Goal: Communication & Community: Participate in discussion

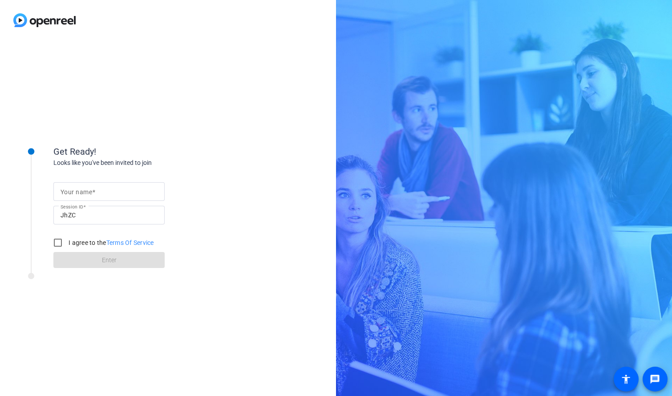
click at [81, 192] on mat-label "Your name" at bounding box center [77, 192] width 32 height 7
click at [81, 192] on input "Your name" at bounding box center [109, 191] width 97 height 11
type input "[PERSON_NAME]"
click at [61, 245] on input "I agree to the Terms Of Service" at bounding box center [58, 243] width 18 height 18
checkbox input "true"
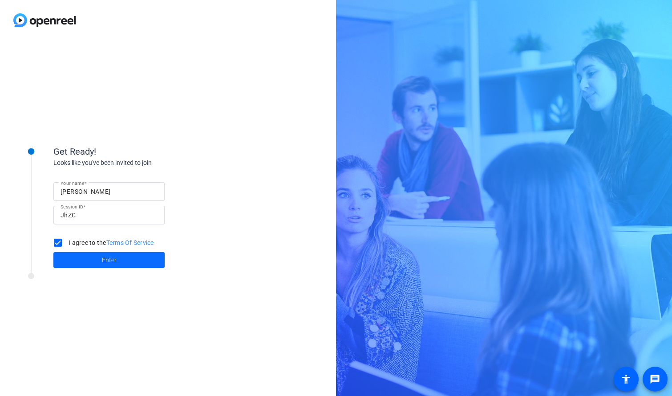
click at [76, 260] on span at bounding box center [108, 260] width 111 height 21
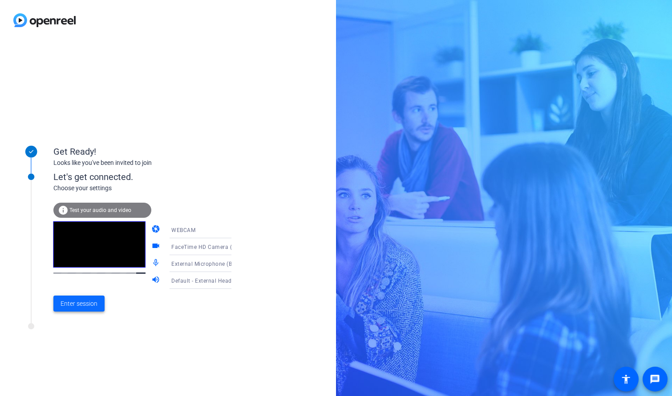
click at [85, 303] on span "Enter session" at bounding box center [79, 303] width 37 height 9
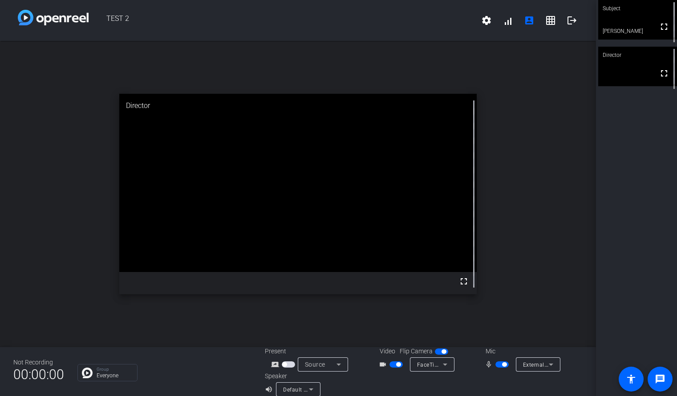
click at [440, 351] on span "button" at bounding box center [441, 352] width 13 height 6
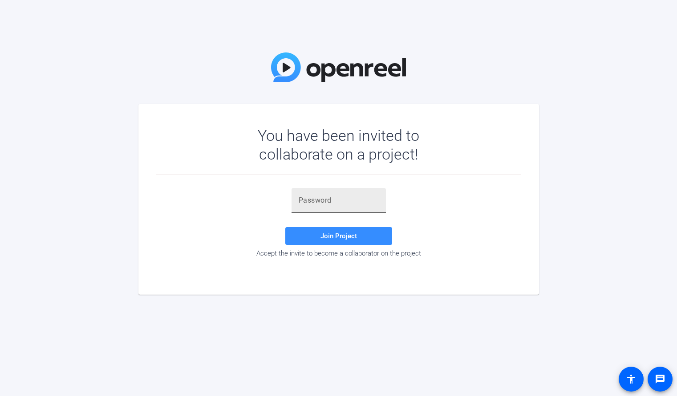
click at [329, 201] on input "text" at bounding box center [339, 200] width 80 height 11
paste input "J0CZP{"
type input "J0CZP{"
click at [332, 234] on span "Join Project" at bounding box center [338, 236] width 36 height 8
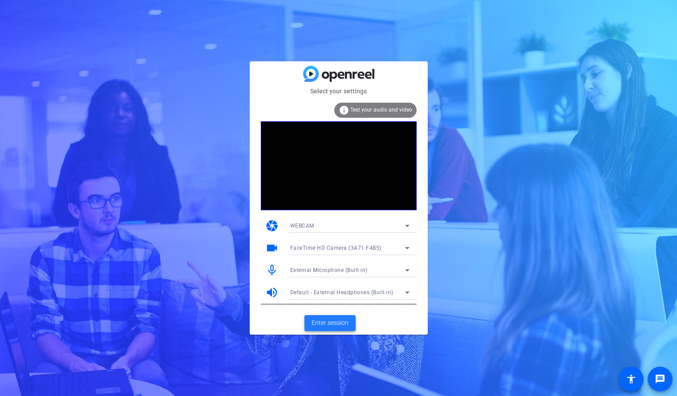
click at [337, 325] on span "Enter session" at bounding box center [329, 323] width 37 height 9
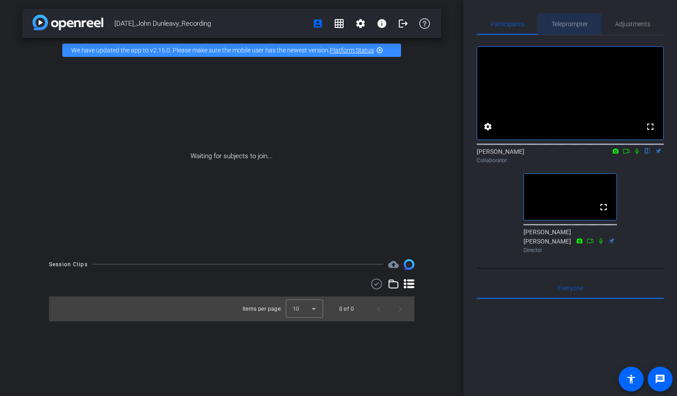
click at [570, 24] on span "Teleprompter" at bounding box center [569, 24] width 36 height 6
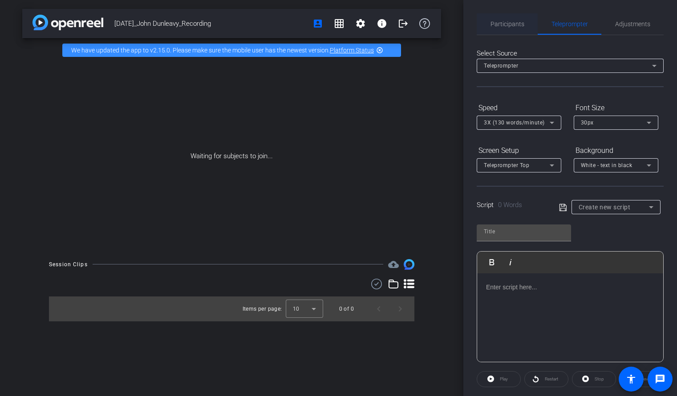
click at [507, 24] on span "Participants" at bounding box center [507, 24] width 34 height 6
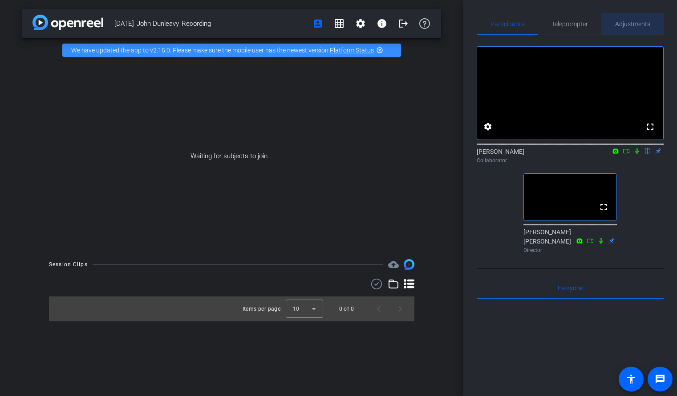
click at [617, 28] on span "Adjustments" at bounding box center [632, 23] width 35 height 21
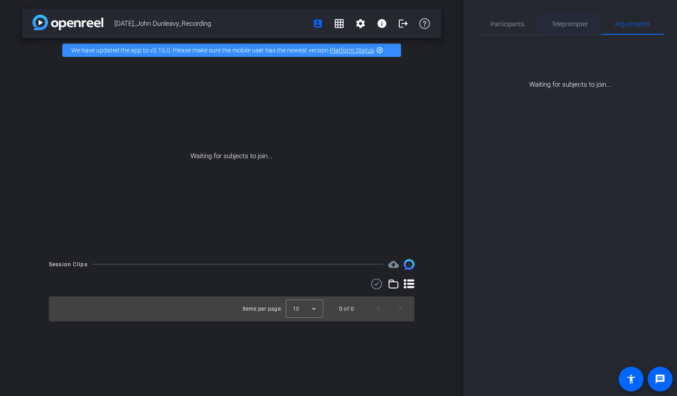
click at [568, 25] on span "Teleprompter" at bounding box center [569, 24] width 36 height 6
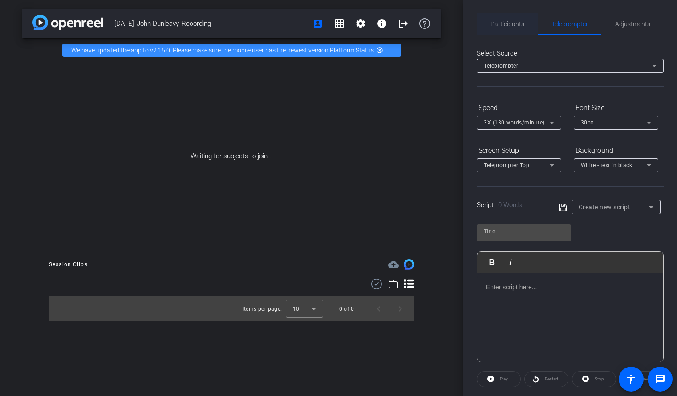
click at [509, 21] on span "Participants" at bounding box center [507, 24] width 34 height 6
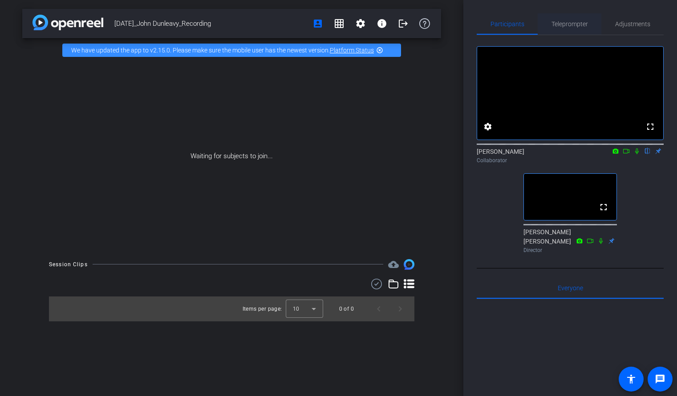
click at [573, 21] on span "Teleprompter" at bounding box center [569, 24] width 36 height 6
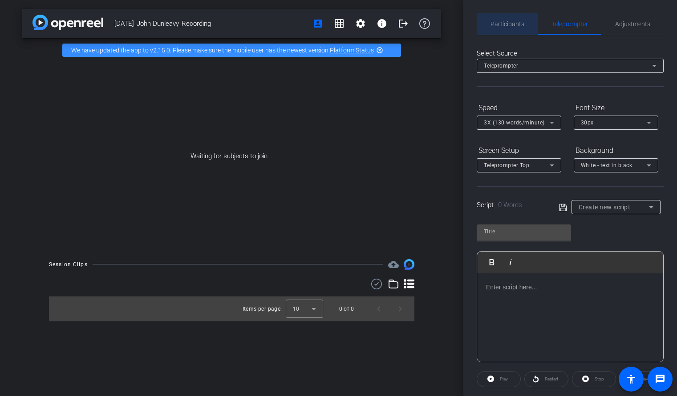
click at [510, 25] on span "Participants" at bounding box center [507, 24] width 34 height 6
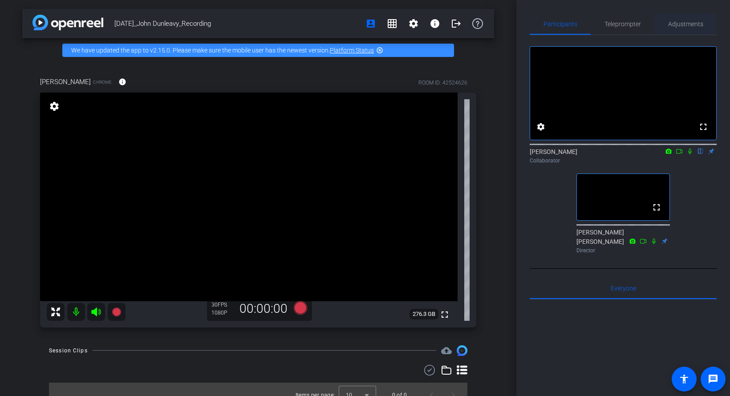
click at [676, 21] on span "Adjustments" at bounding box center [685, 24] width 35 height 6
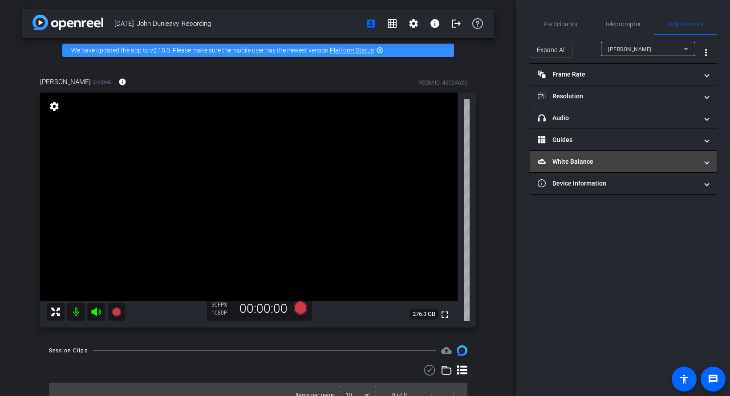
click at [585, 163] on mat-panel-title "White Balance White Balance" at bounding box center [617, 161] width 160 height 9
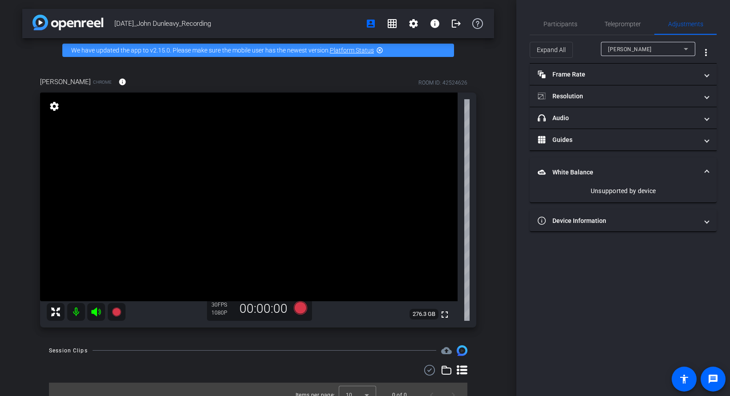
click at [637, 174] on mat-panel-title "White Balance White Balance" at bounding box center [617, 172] width 160 height 9
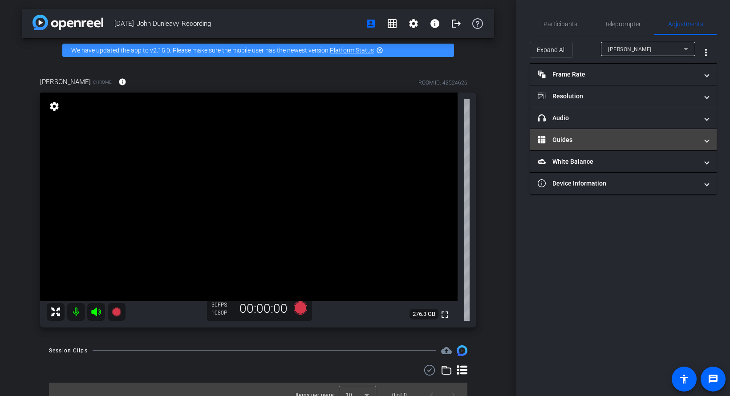
click at [590, 144] on mat-expansion-panel-header "Guides" at bounding box center [622, 139] width 187 height 21
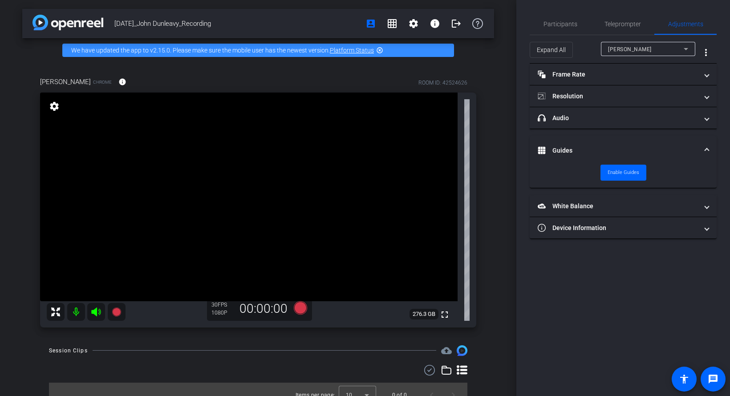
click at [588, 144] on mat-expansion-panel-header "Guides" at bounding box center [622, 150] width 187 height 28
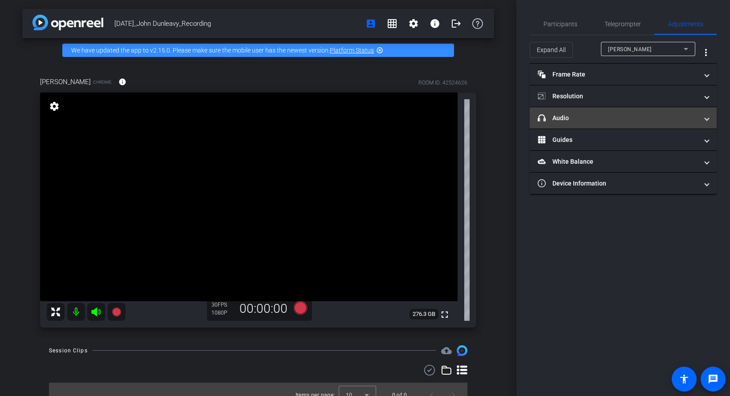
click at [585, 121] on mat-panel-title "headphone icon Audio" at bounding box center [617, 117] width 160 height 9
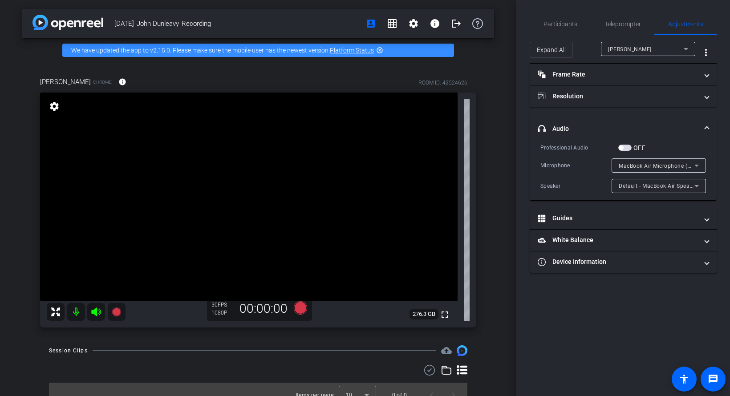
click at [581, 121] on mat-expansion-panel-header "headphone icon Audio" at bounding box center [622, 128] width 187 height 28
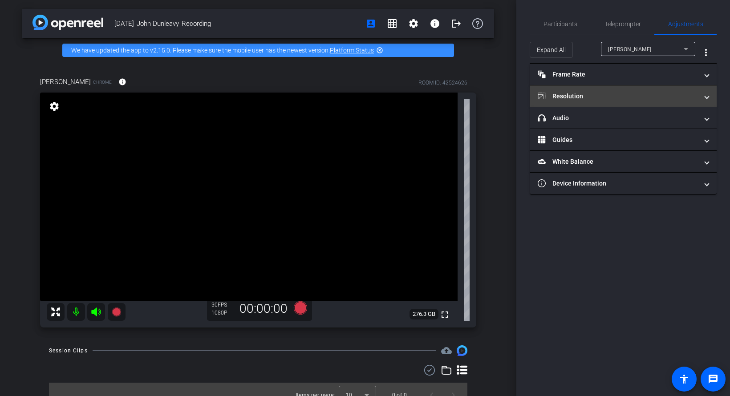
click at [571, 102] on mat-expansion-panel-header "Resolution" at bounding box center [622, 95] width 187 height 21
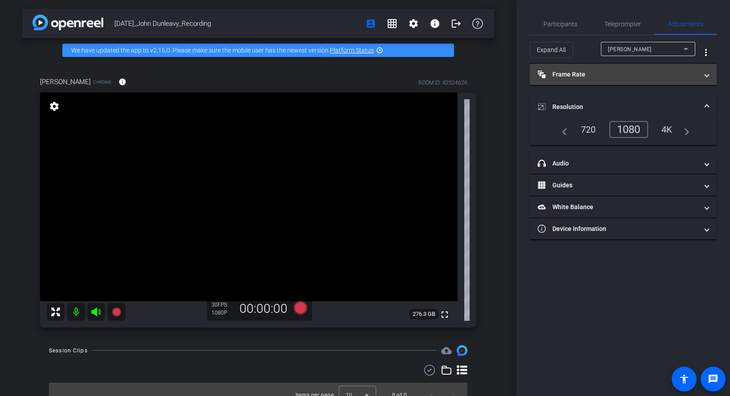
click at [572, 76] on mat-panel-title "Frame Rate Frame Rate" at bounding box center [617, 74] width 160 height 9
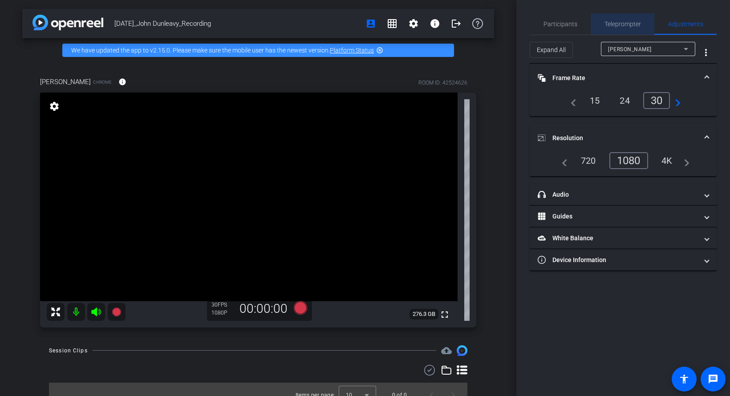
click at [615, 16] on span "Teleprompter" at bounding box center [622, 23] width 36 height 21
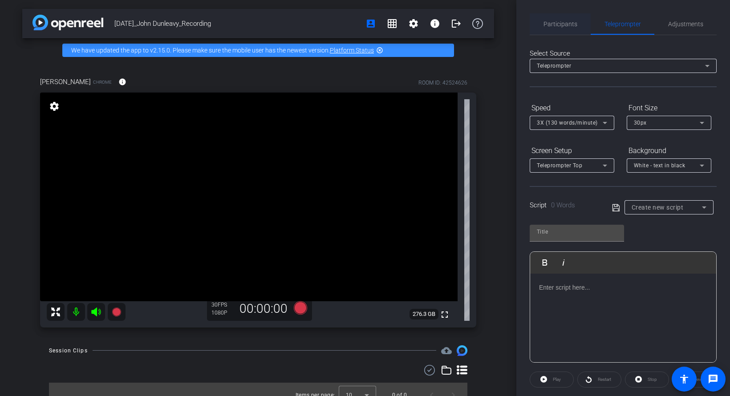
click at [561, 21] on span "Participants" at bounding box center [560, 24] width 34 height 6
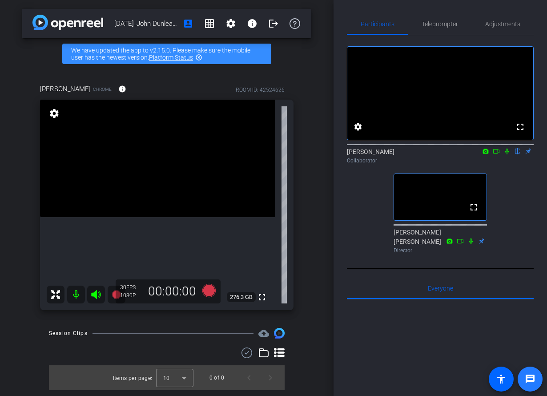
click at [531, 378] on mat-icon "message" at bounding box center [530, 379] width 11 height 11
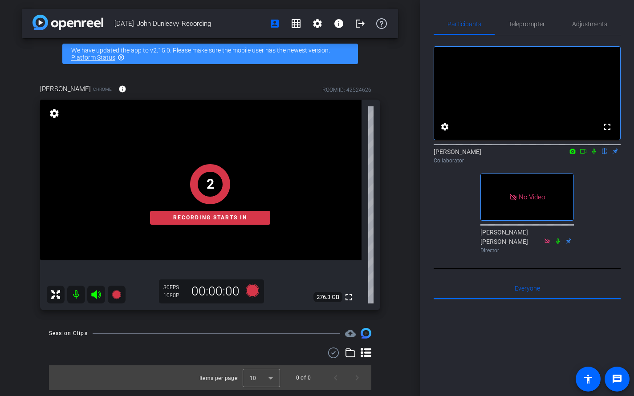
click at [592, 154] on icon at bounding box center [594, 152] width 4 height 6
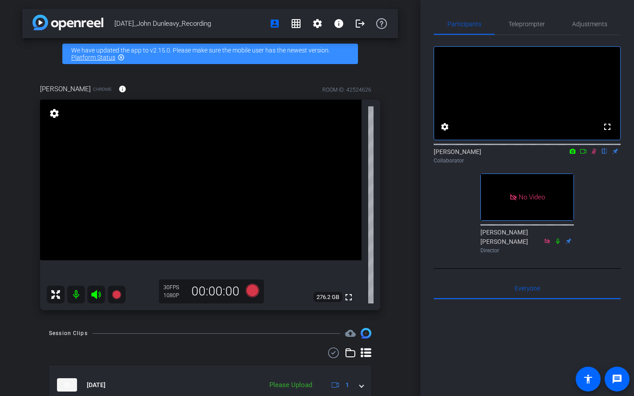
click at [595, 154] on icon at bounding box center [593, 152] width 5 height 6
click at [593, 154] on icon at bounding box center [593, 151] width 7 height 6
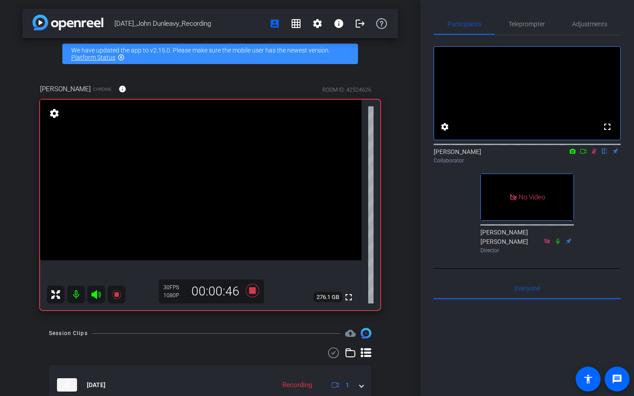
click at [585, 154] on icon at bounding box center [582, 151] width 7 height 6
click at [605, 154] on icon at bounding box center [604, 152] width 5 height 6
click at [601, 154] on icon at bounding box center [604, 151] width 7 height 6
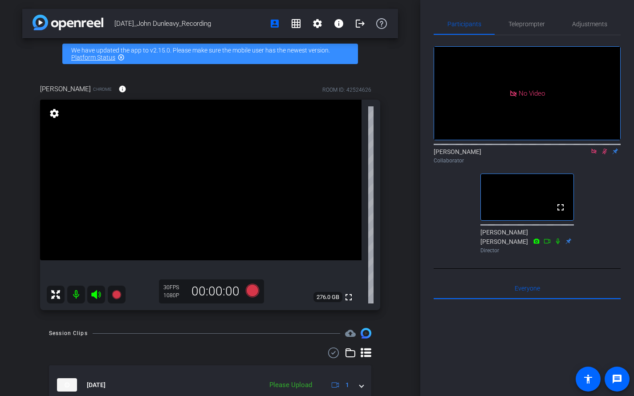
click at [601, 155] on mat-icon at bounding box center [604, 151] width 11 height 8
click at [605, 154] on icon at bounding box center [604, 152] width 4 height 6
click at [601, 154] on icon at bounding box center [604, 151] width 7 height 6
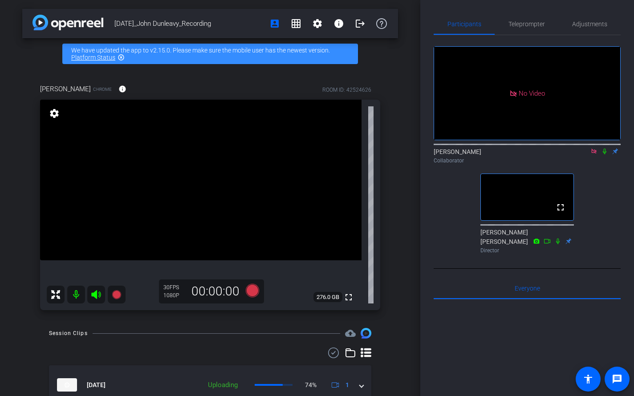
click at [605, 154] on icon at bounding box center [604, 151] width 7 height 6
click at [604, 154] on icon at bounding box center [604, 151] width 7 height 6
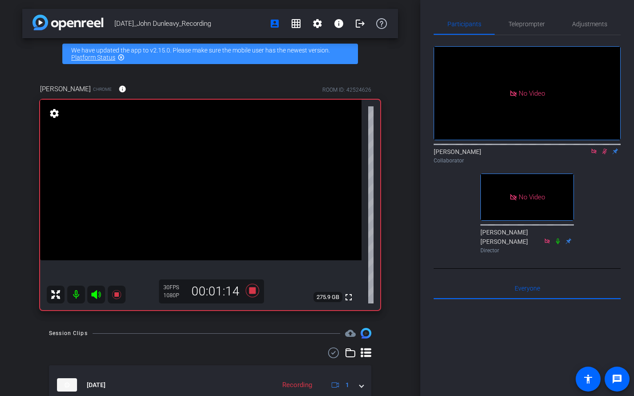
click at [606, 155] on mat-icon at bounding box center [604, 151] width 11 height 8
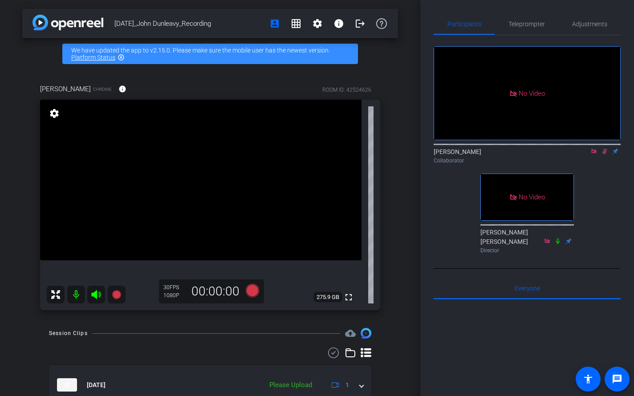
click at [606, 155] on mat-icon at bounding box center [604, 151] width 11 height 8
click at [605, 154] on icon at bounding box center [604, 152] width 4 height 6
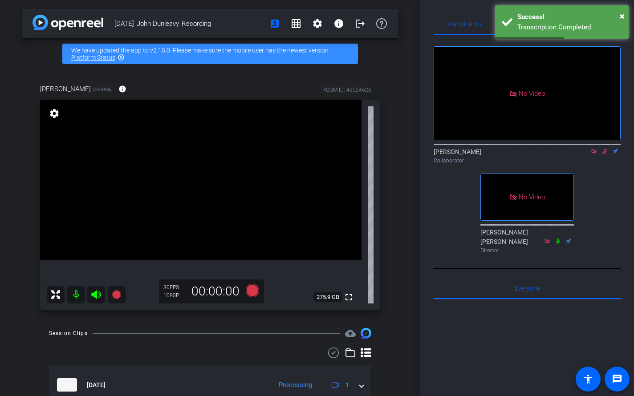
click at [604, 154] on icon at bounding box center [604, 151] width 7 height 6
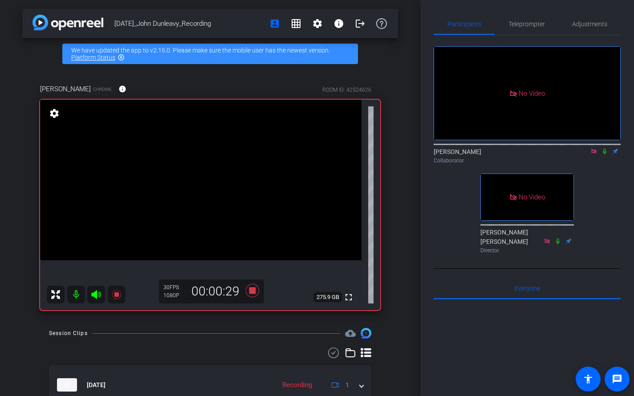
click at [604, 154] on icon at bounding box center [604, 151] width 7 height 6
click at [602, 154] on icon at bounding box center [604, 151] width 7 height 6
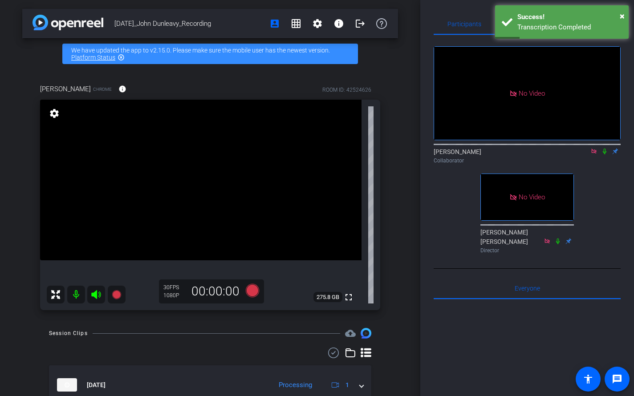
click at [604, 154] on icon at bounding box center [604, 151] width 7 height 6
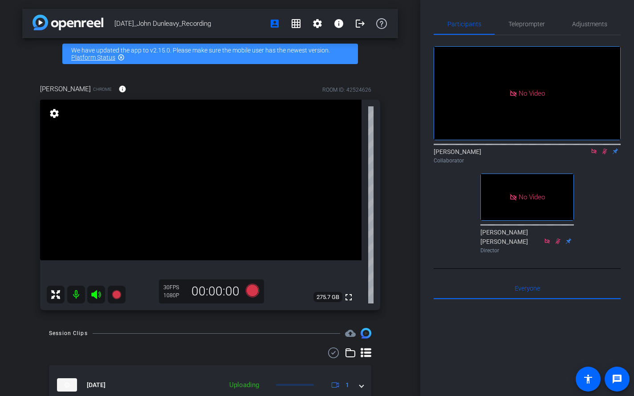
click at [604, 154] on icon at bounding box center [604, 152] width 5 height 6
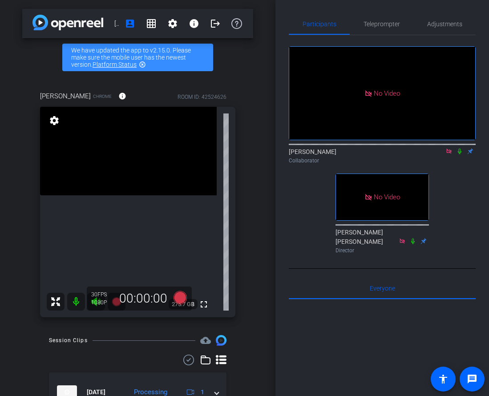
click at [460, 154] on icon at bounding box center [460, 152] width 4 height 6
click at [459, 154] on icon at bounding box center [459, 151] width 7 height 6
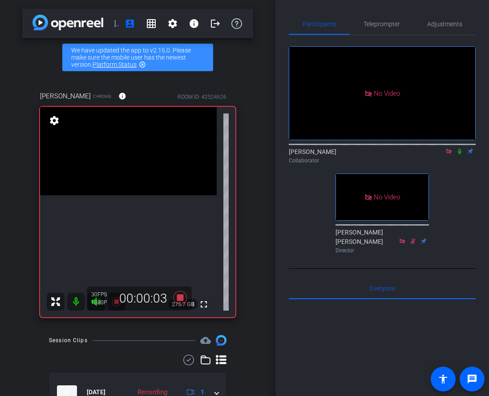
click at [459, 154] on icon at bounding box center [460, 152] width 4 height 6
click at [460, 154] on icon at bounding box center [459, 152] width 5 height 6
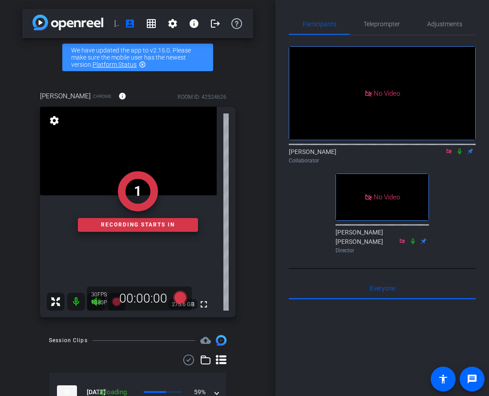
click at [458, 154] on icon at bounding box center [459, 151] width 7 height 6
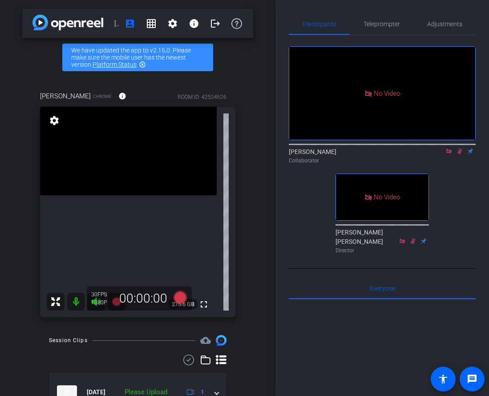
click at [459, 154] on icon at bounding box center [459, 152] width 5 height 6
click at [459, 154] on icon at bounding box center [460, 152] width 4 height 6
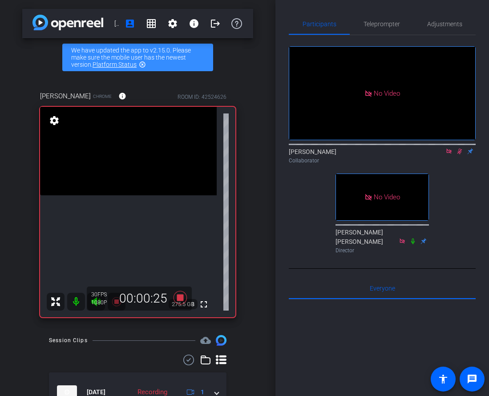
click at [458, 154] on icon at bounding box center [459, 151] width 7 height 6
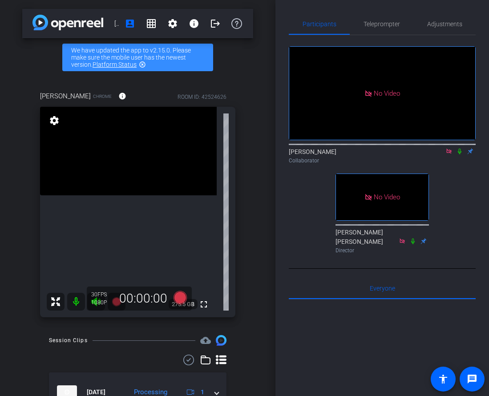
click at [459, 154] on icon at bounding box center [460, 152] width 4 height 6
click at [459, 154] on icon at bounding box center [459, 151] width 7 height 6
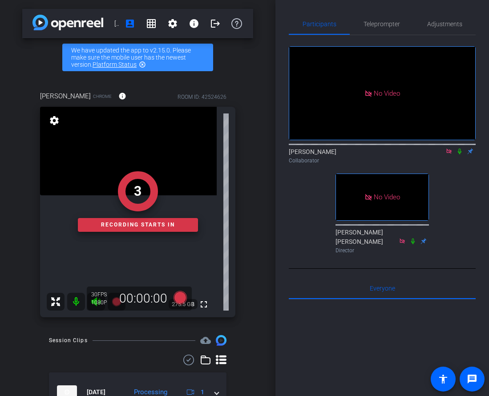
click at [459, 154] on icon at bounding box center [460, 152] width 4 height 6
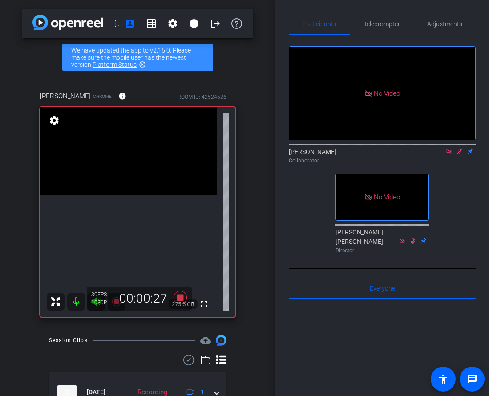
click at [459, 154] on icon at bounding box center [459, 151] width 7 height 6
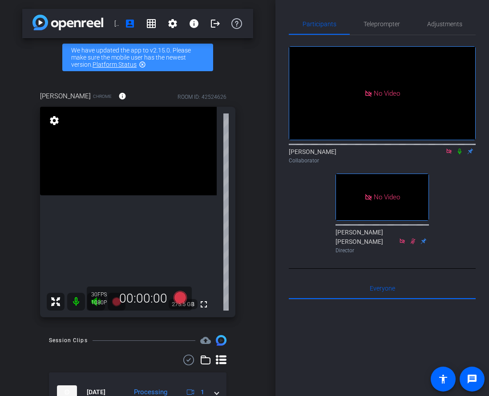
click at [448, 154] on icon at bounding box center [448, 151] width 7 height 6
drag, startPoint x: 449, startPoint y: 163, endPoint x: 442, endPoint y: 174, distance: 12.5
click at [445, 165] on div "Liam Speranza flip Collaborator" at bounding box center [382, 155] width 187 height 17
click at [439, 154] on icon at bounding box center [438, 151] width 7 height 6
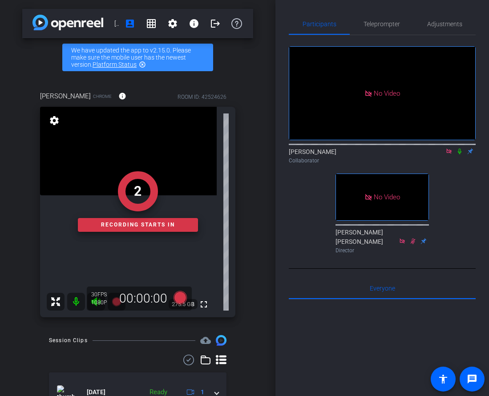
click at [461, 154] on icon at bounding box center [460, 152] width 4 height 6
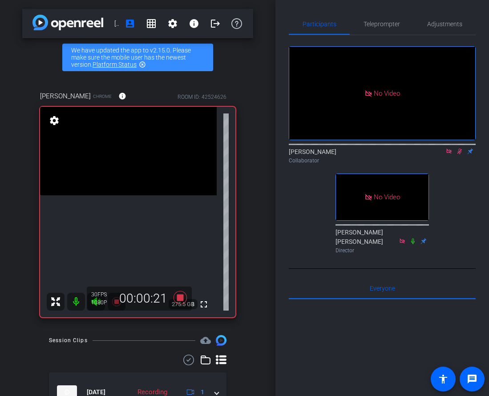
click at [459, 154] on icon at bounding box center [459, 151] width 7 height 6
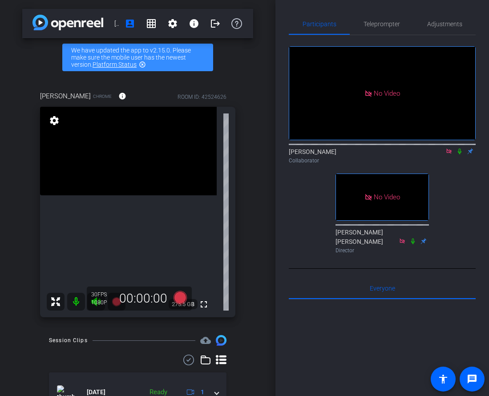
click at [459, 154] on icon at bounding box center [460, 152] width 4 height 6
click at [459, 154] on icon at bounding box center [459, 151] width 7 height 6
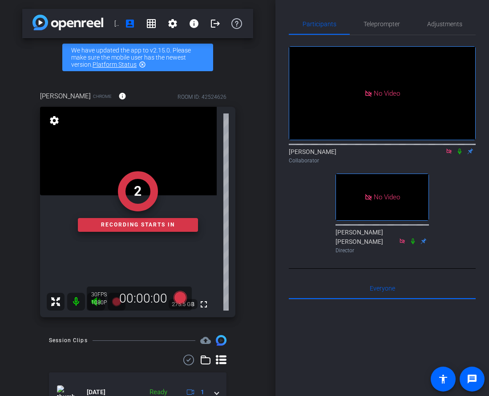
click at [458, 154] on icon at bounding box center [459, 151] width 7 height 6
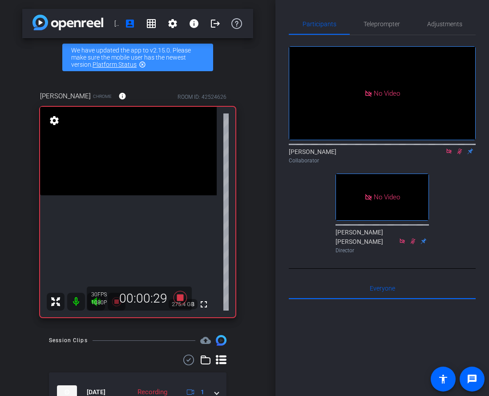
click at [458, 154] on icon at bounding box center [459, 151] width 7 height 6
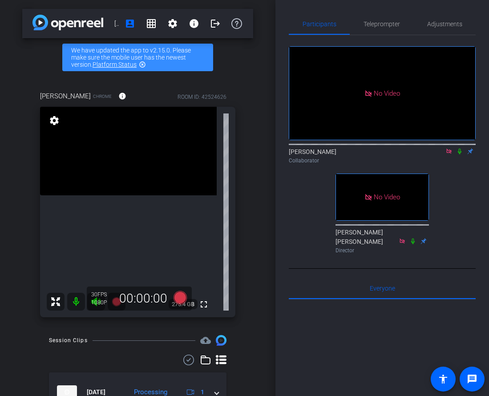
click at [459, 154] on icon at bounding box center [460, 152] width 4 height 6
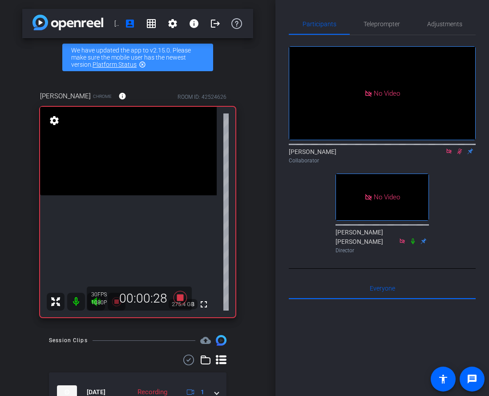
click at [459, 154] on icon at bounding box center [459, 152] width 5 height 6
click at [459, 154] on icon at bounding box center [459, 151] width 7 height 6
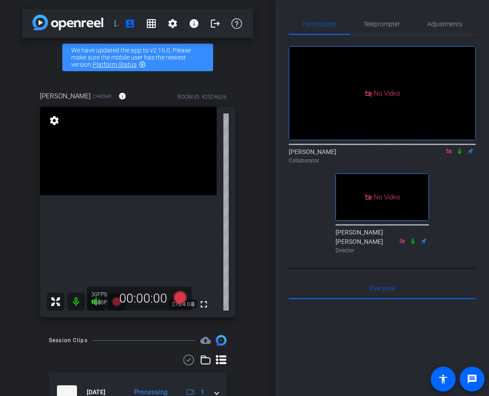
click at [459, 154] on icon at bounding box center [459, 151] width 7 height 6
click at [460, 154] on icon at bounding box center [459, 151] width 7 height 6
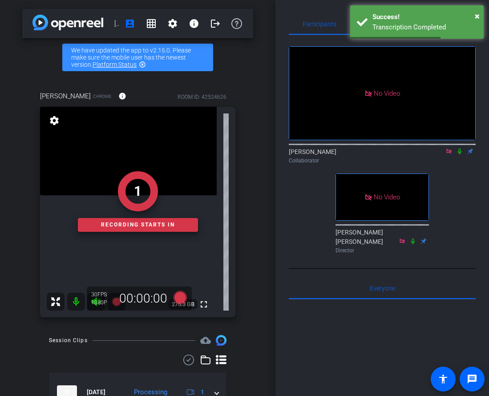
click at [460, 154] on icon at bounding box center [460, 152] width 4 height 6
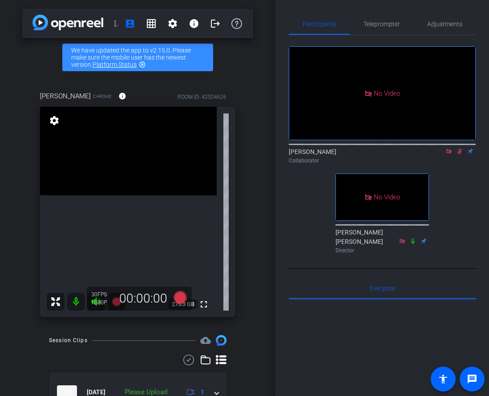
click at [459, 154] on icon at bounding box center [459, 151] width 7 height 6
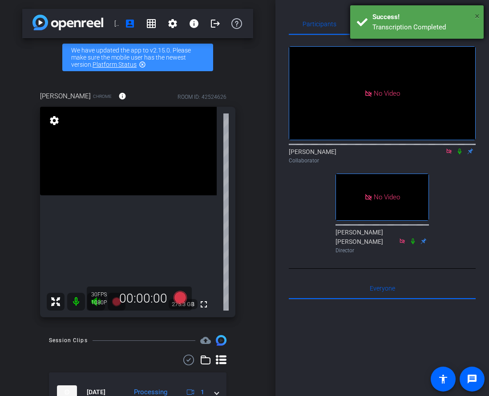
click at [479, 12] on span "×" at bounding box center [477, 16] width 5 height 11
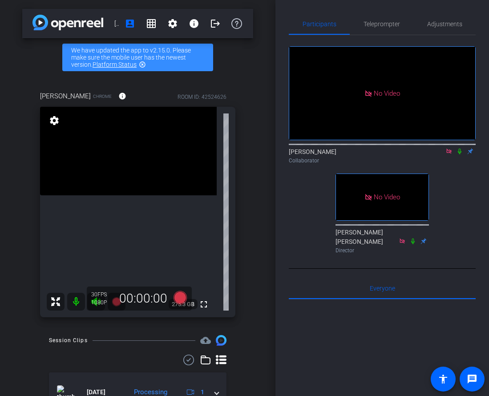
click at [460, 154] on icon at bounding box center [459, 151] width 7 height 6
click at [460, 154] on icon at bounding box center [460, 152] width 4 height 6
click at [458, 154] on icon at bounding box center [459, 152] width 5 height 6
click at [459, 154] on icon at bounding box center [459, 151] width 7 height 6
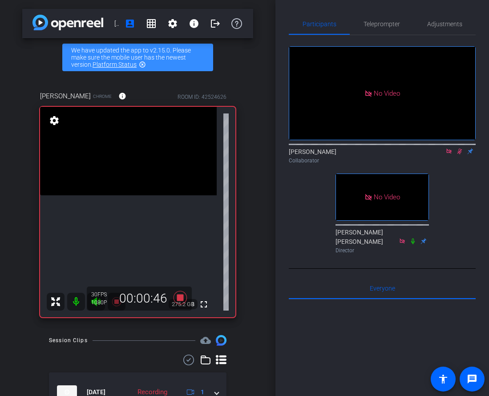
click at [458, 154] on icon at bounding box center [459, 152] width 5 height 6
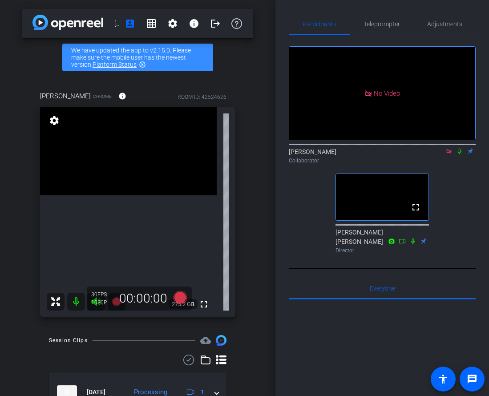
click at [459, 154] on icon at bounding box center [459, 151] width 7 height 6
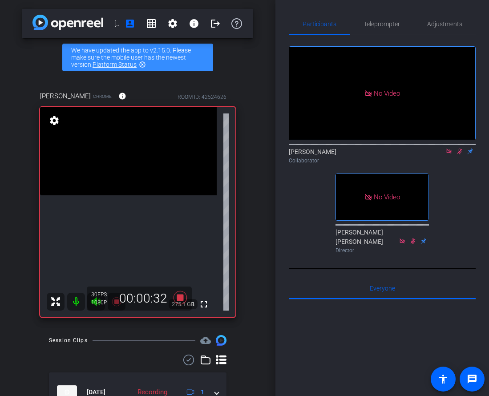
click at [461, 154] on icon at bounding box center [459, 151] width 7 height 6
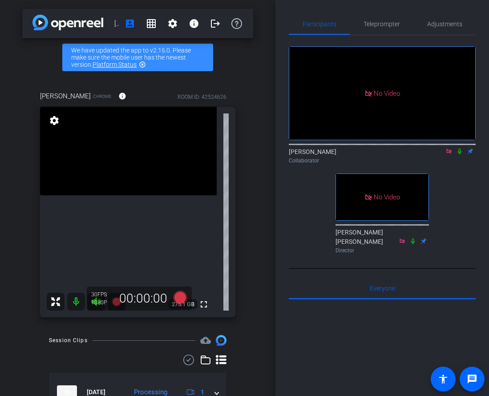
click at [460, 154] on icon at bounding box center [459, 151] width 7 height 6
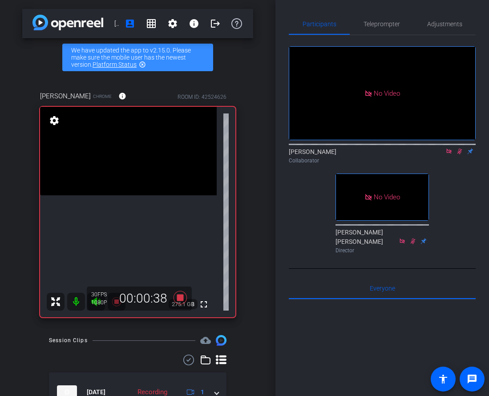
click at [460, 154] on icon at bounding box center [459, 152] width 5 height 6
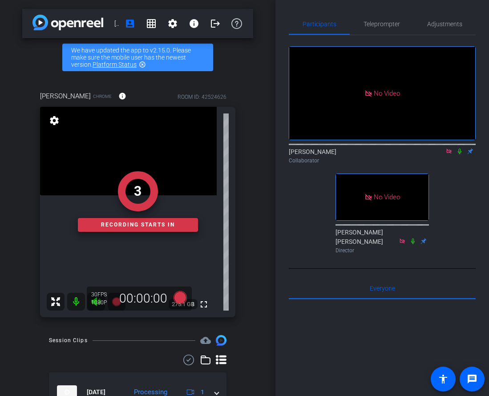
click at [459, 154] on icon at bounding box center [460, 152] width 4 height 6
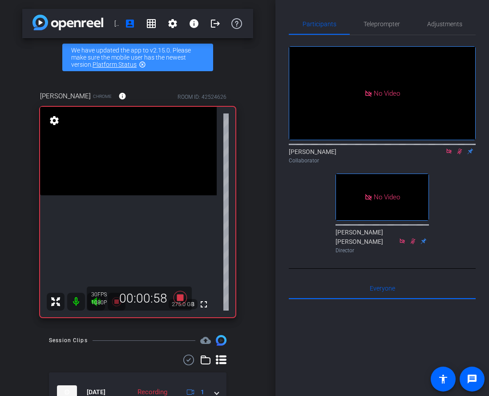
click at [460, 154] on icon at bounding box center [459, 151] width 7 height 6
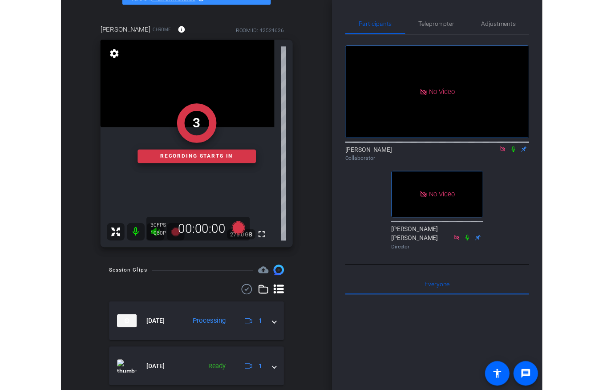
scroll to position [6, 0]
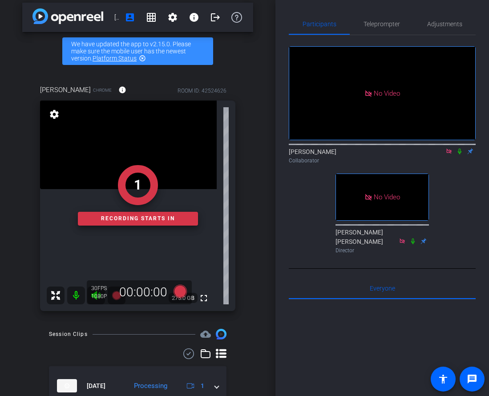
click at [459, 154] on icon at bounding box center [460, 152] width 4 height 6
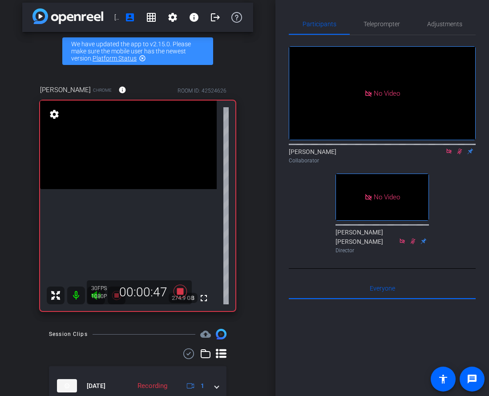
click at [460, 154] on icon at bounding box center [459, 151] width 7 height 6
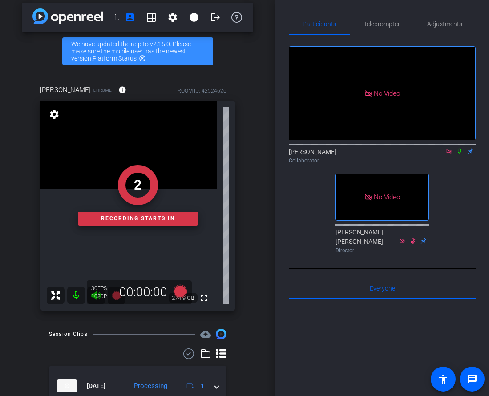
click at [458, 154] on icon at bounding box center [460, 152] width 4 height 6
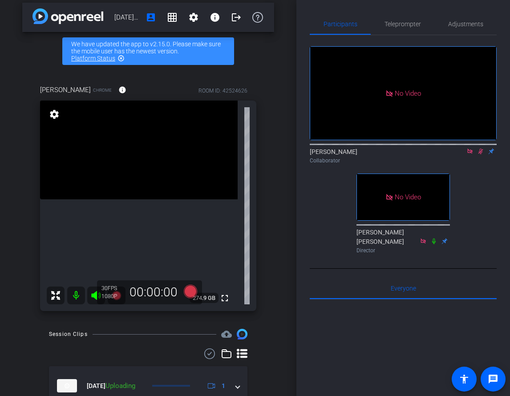
click at [483, 154] on icon at bounding box center [480, 151] width 7 height 6
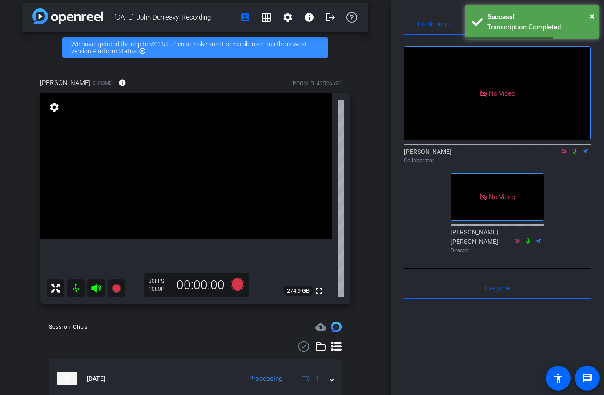
click at [573, 154] on icon at bounding box center [575, 152] width 4 height 6
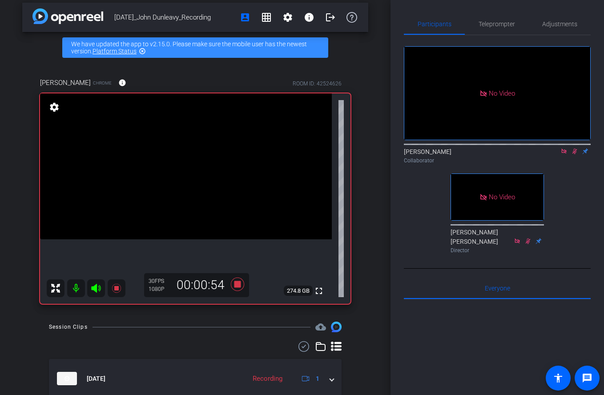
click at [577, 154] on icon at bounding box center [575, 152] width 5 height 6
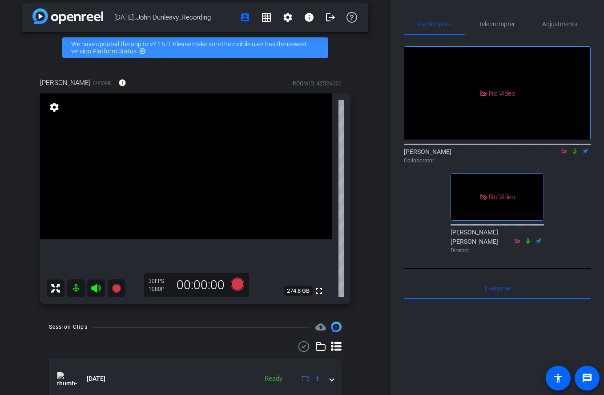
click at [564, 154] on icon at bounding box center [564, 151] width 7 height 6
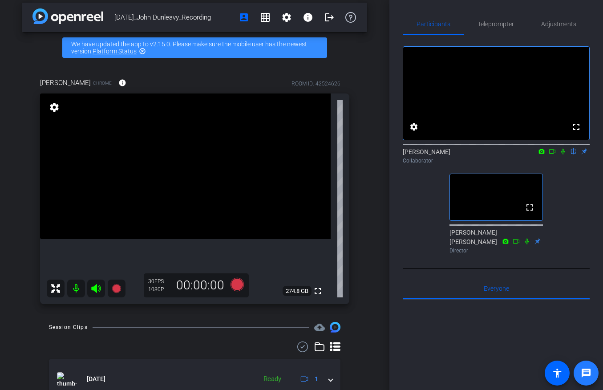
click at [589, 377] on mat-icon "message" at bounding box center [586, 372] width 11 height 11
click at [561, 154] on icon at bounding box center [562, 151] width 7 height 6
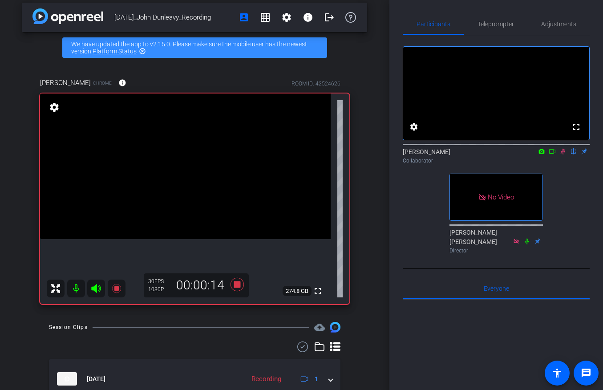
click at [564, 154] on icon at bounding box center [563, 152] width 5 height 6
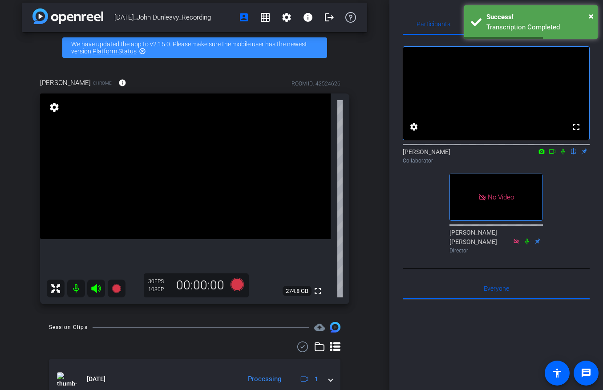
click at [563, 154] on icon at bounding box center [563, 152] width 4 height 6
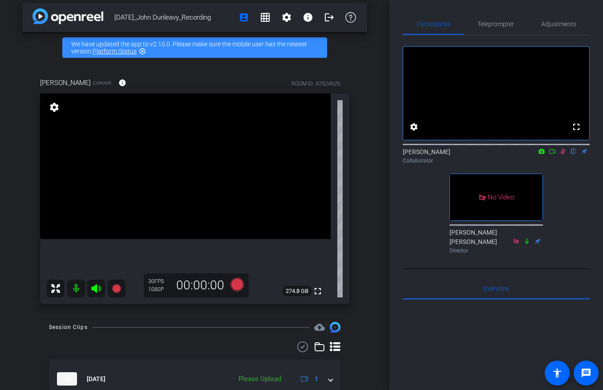
click at [563, 154] on icon at bounding box center [562, 151] width 7 height 6
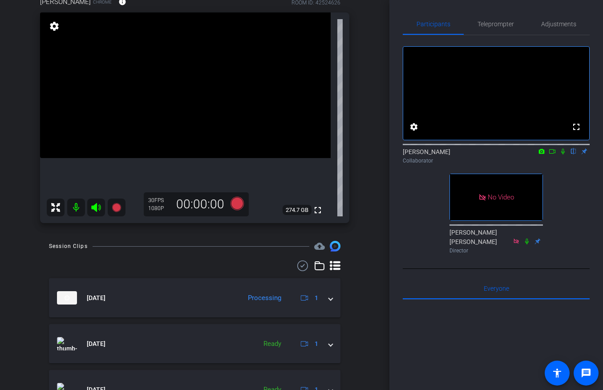
scroll to position [88, 0]
click at [562, 154] on icon at bounding box center [562, 151] width 7 height 6
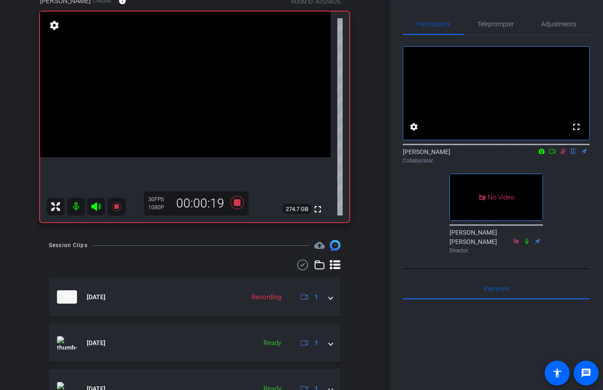
click at [563, 154] on icon at bounding box center [563, 152] width 5 height 6
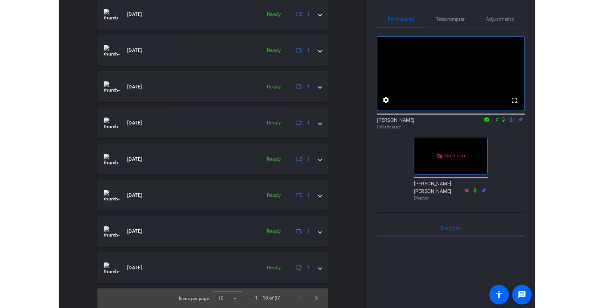
scroll to position [0, 0]
